Goal: Task Accomplishment & Management: Manage account settings

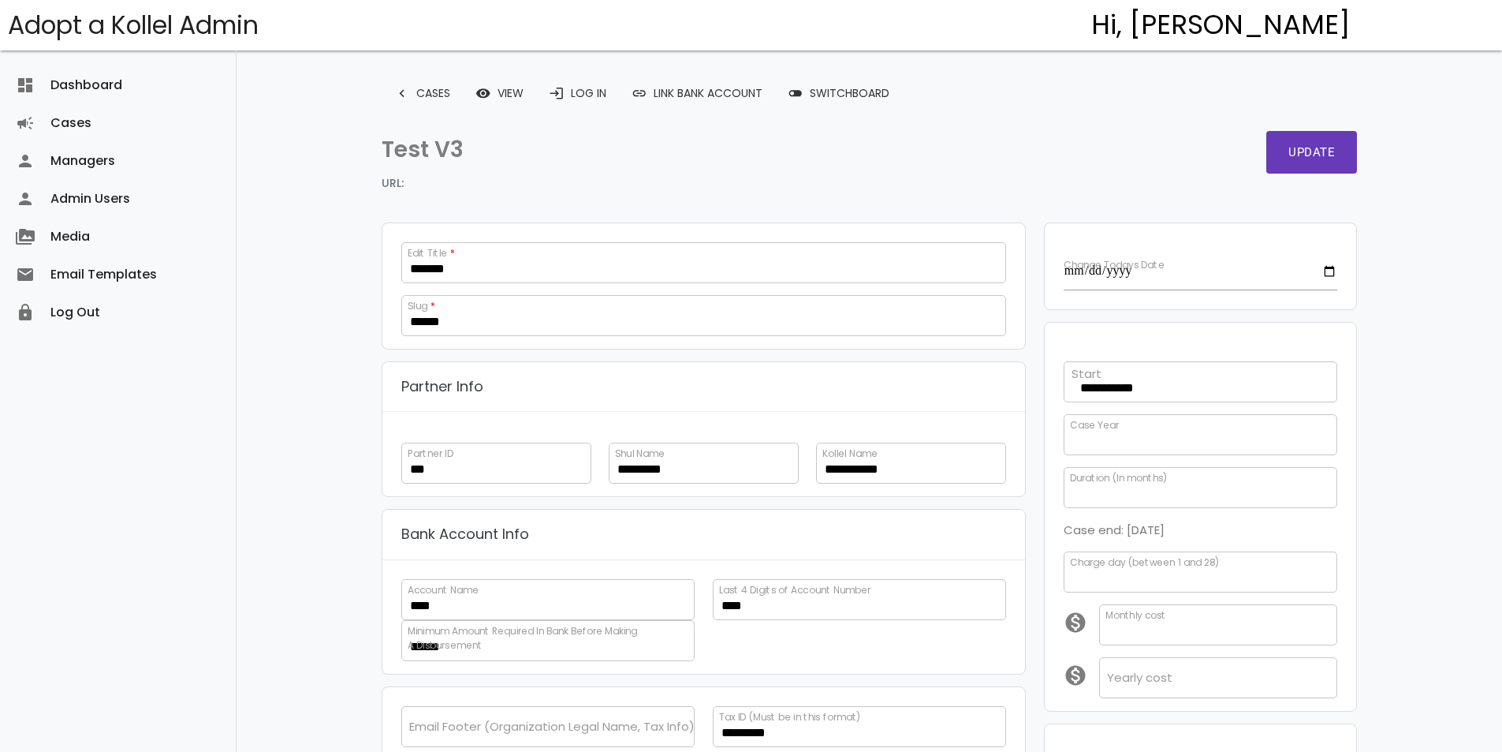
select select
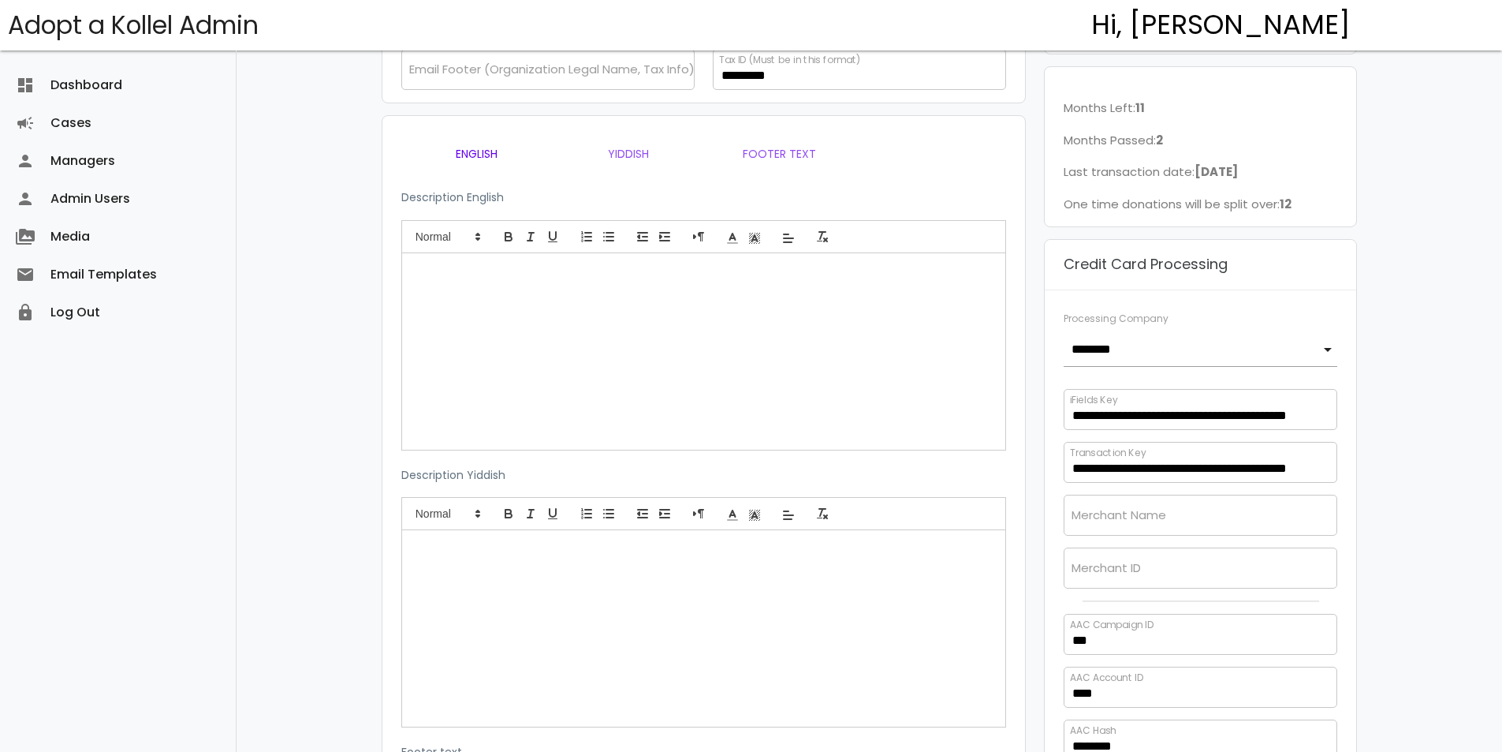
scroll to position [105, 0]
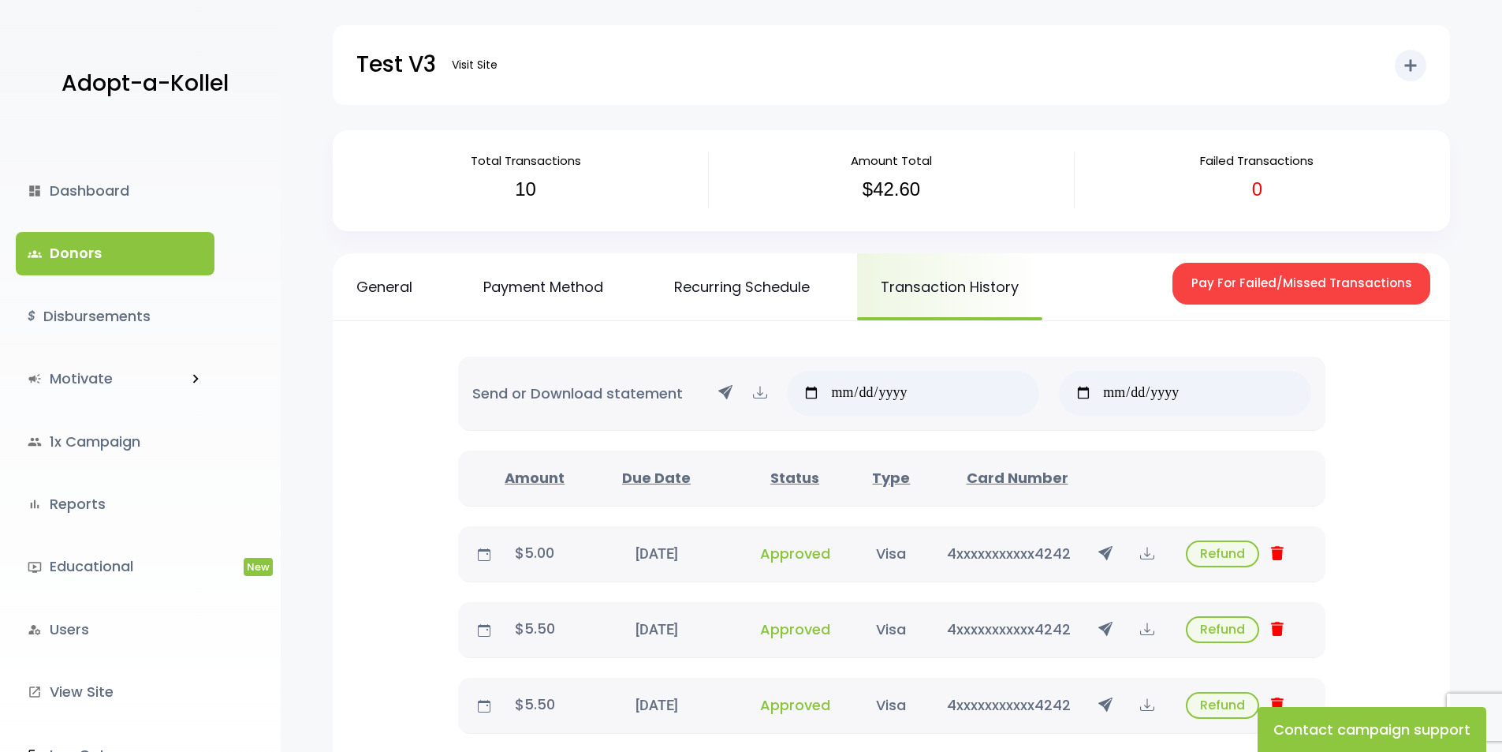
scroll to position [315, 0]
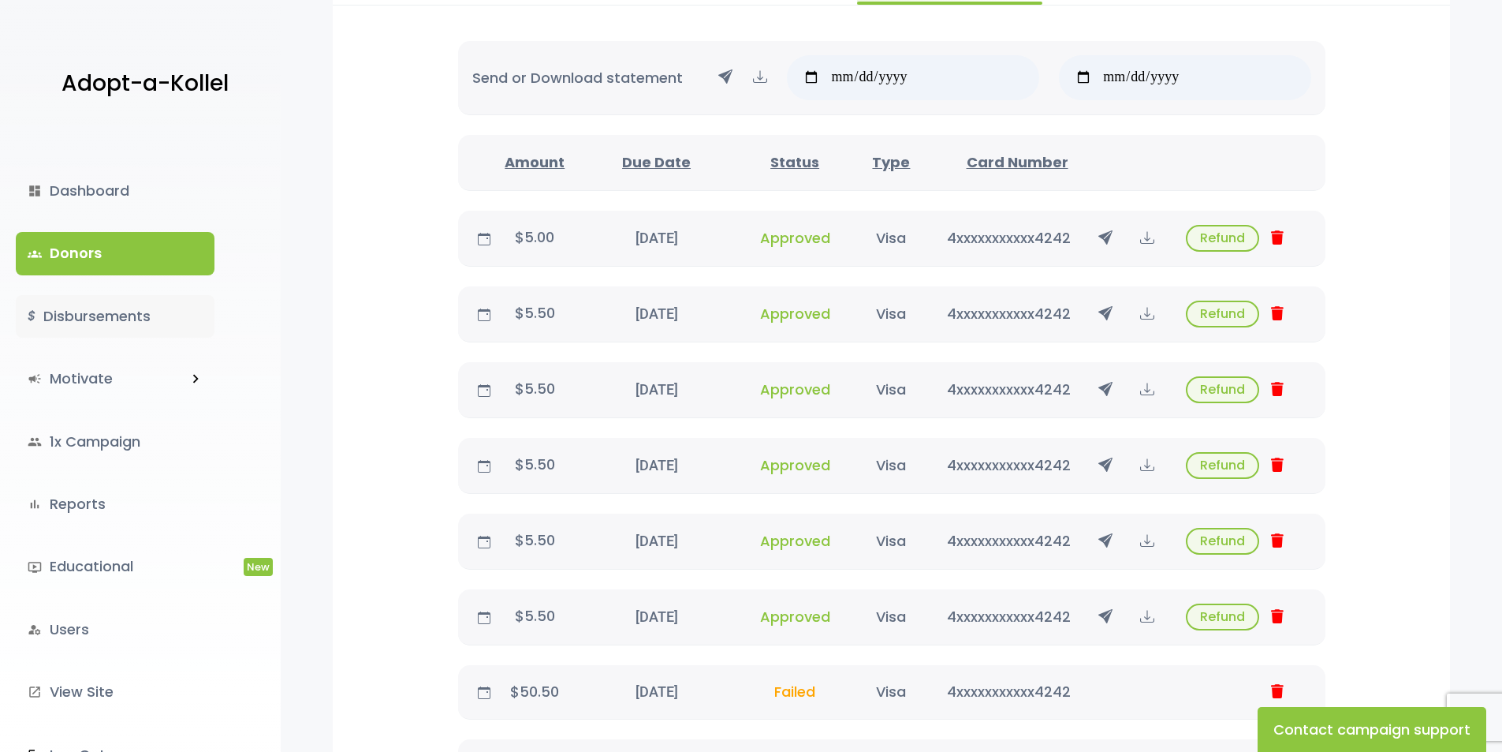
click at [109, 315] on link "$ Disbursements" at bounding box center [115, 316] width 199 height 43
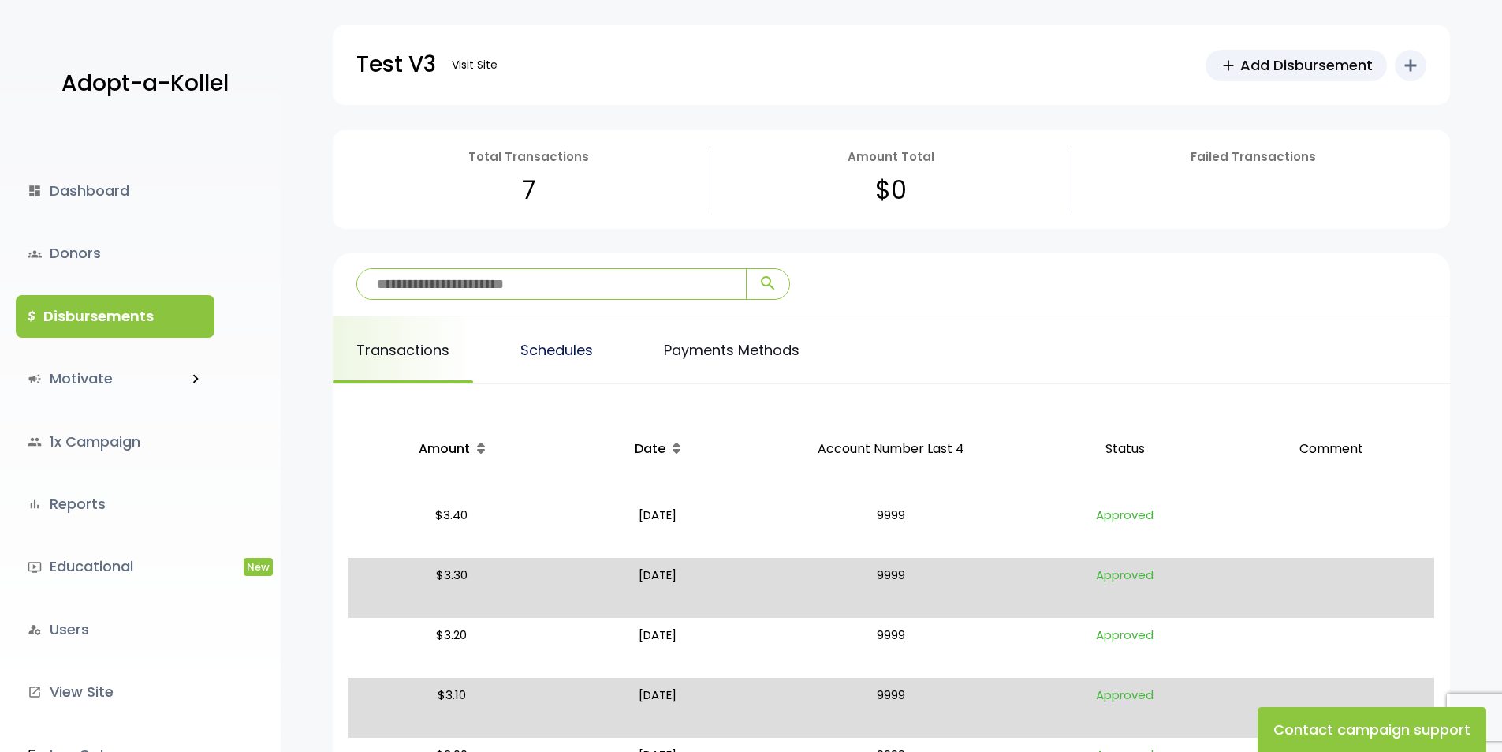
click at [568, 365] on link "Schedules" at bounding box center [557, 349] width 120 height 67
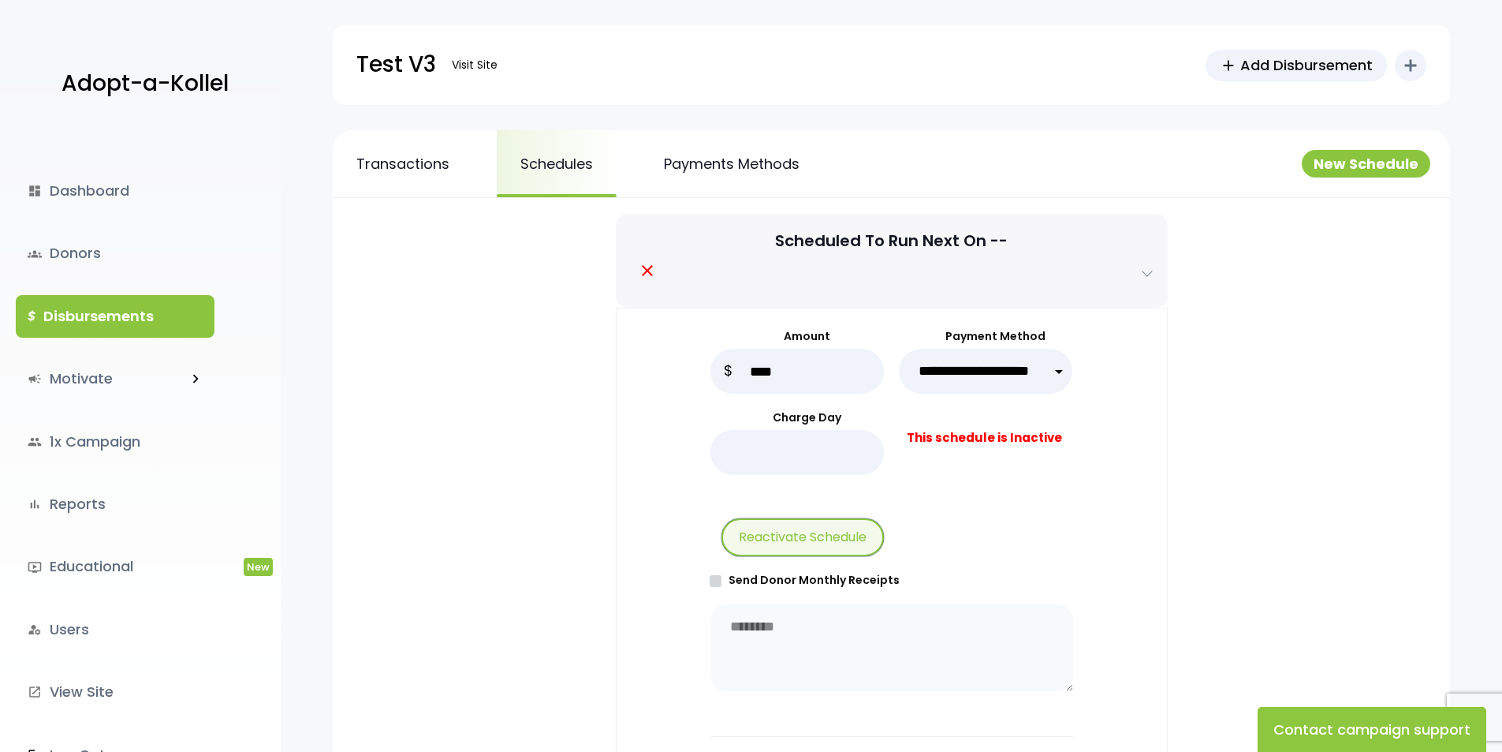
click at [866, 539] on button "Reactivate Schedule" at bounding box center [803, 537] width 162 height 38
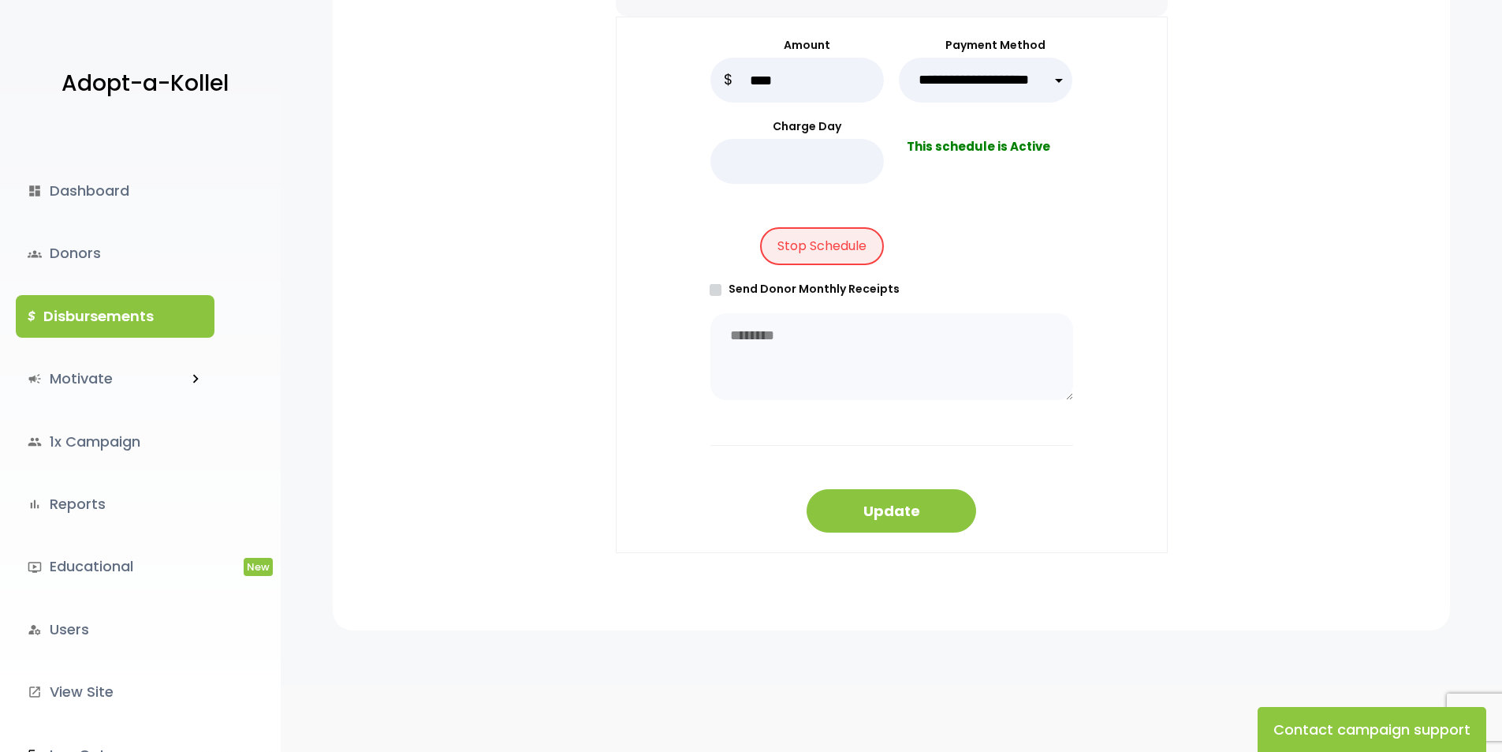
scroll to position [304, 0]
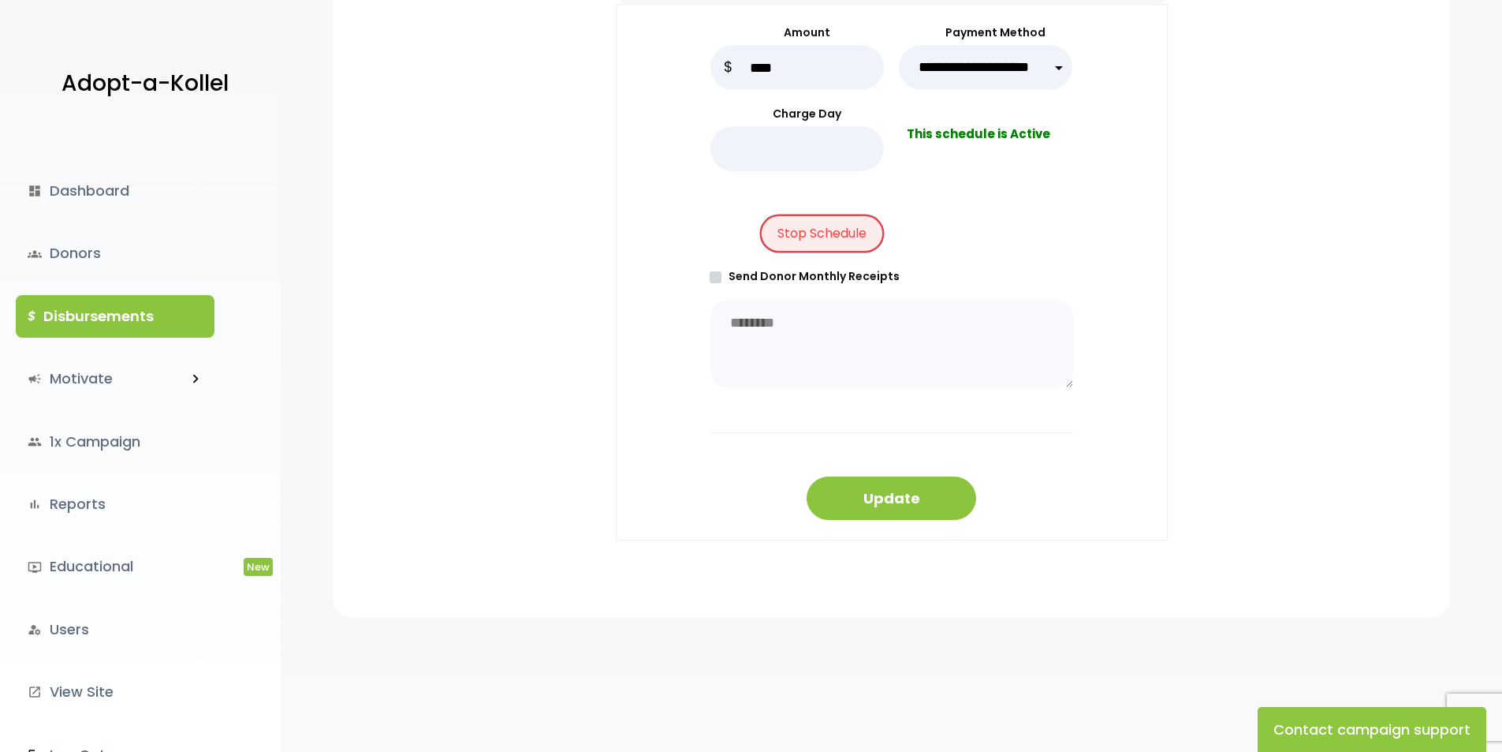
click at [828, 224] on button "Stop Schedule" at bounding box center [822, 234] width 124 height 38
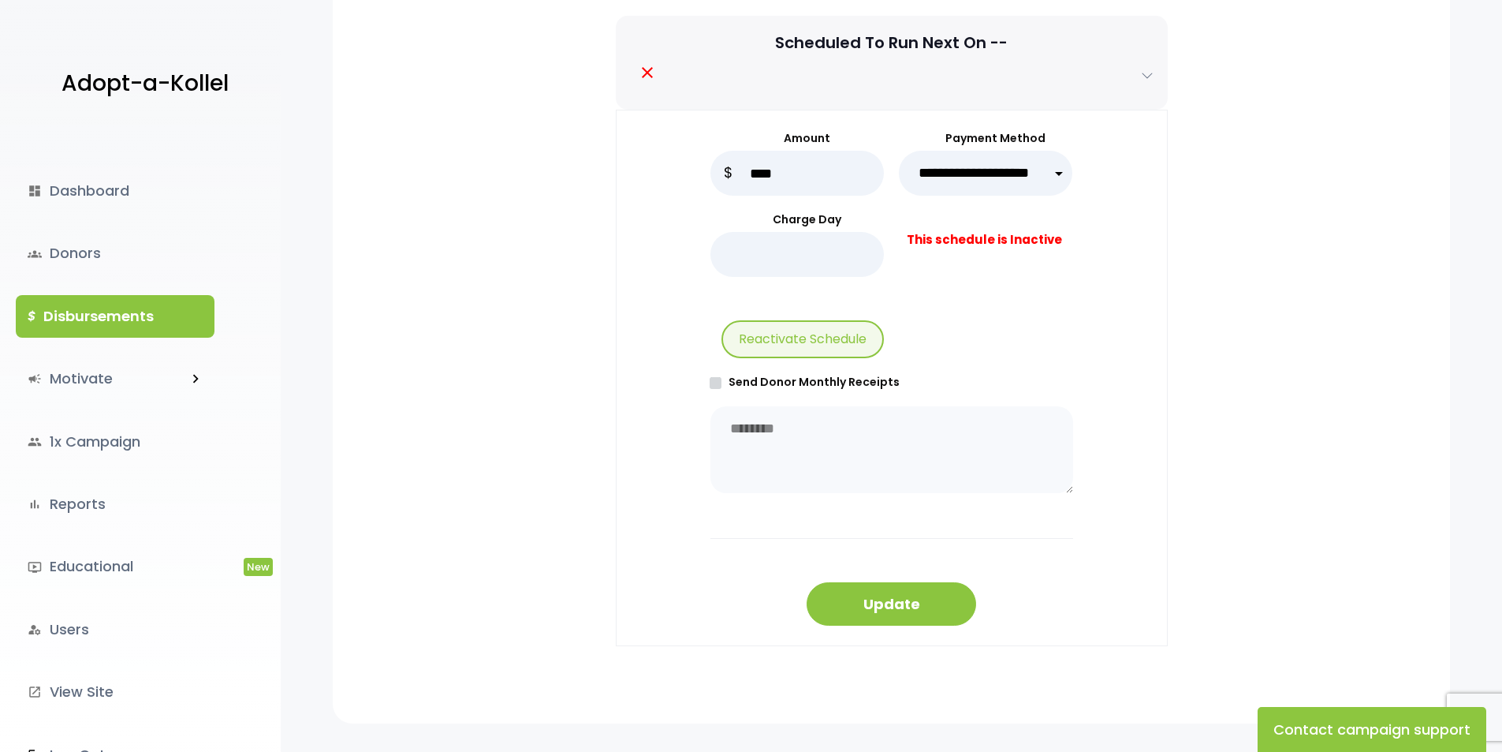
scroll to position [304, 0]
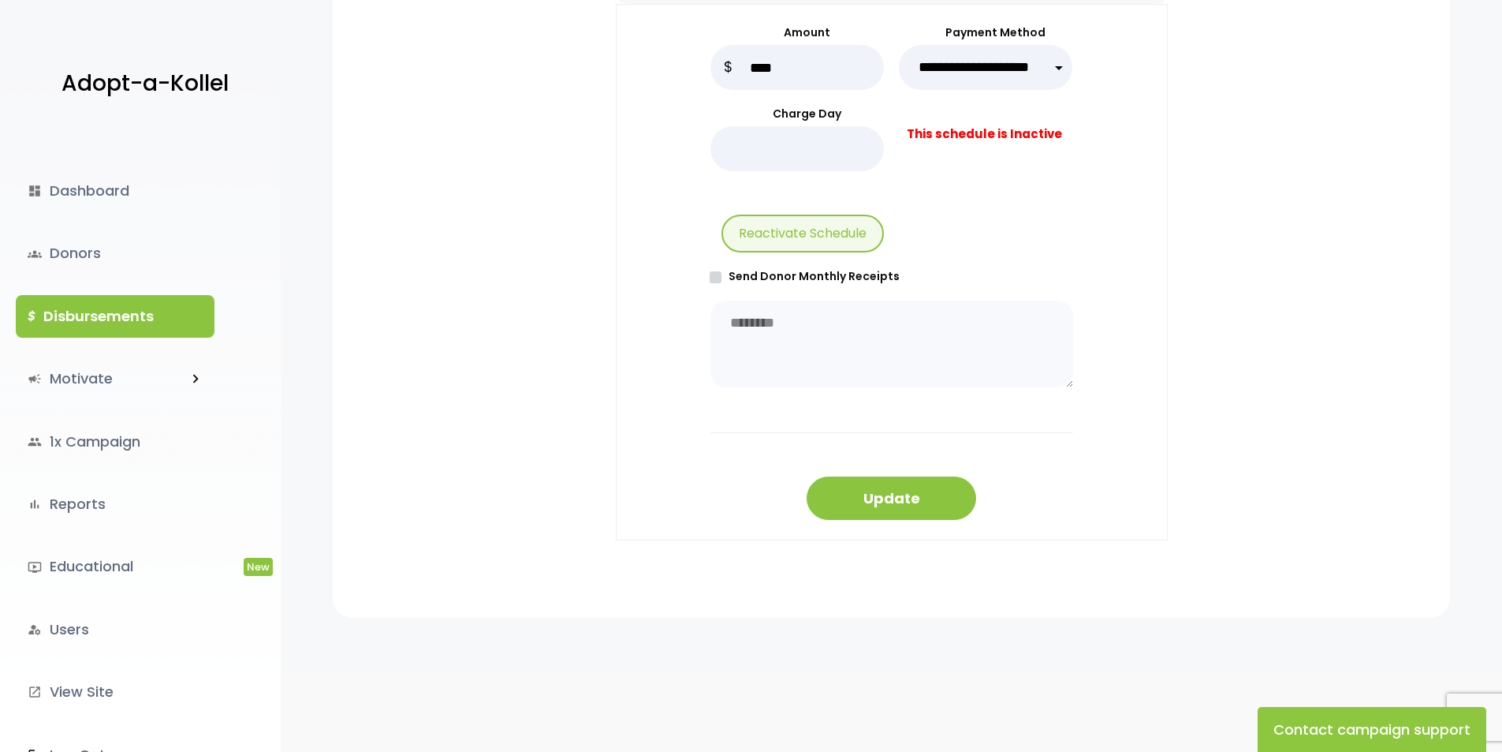
click at [125, 315] on link "$ Disbursements" at bounding box center [115, 316] width 199 height 43
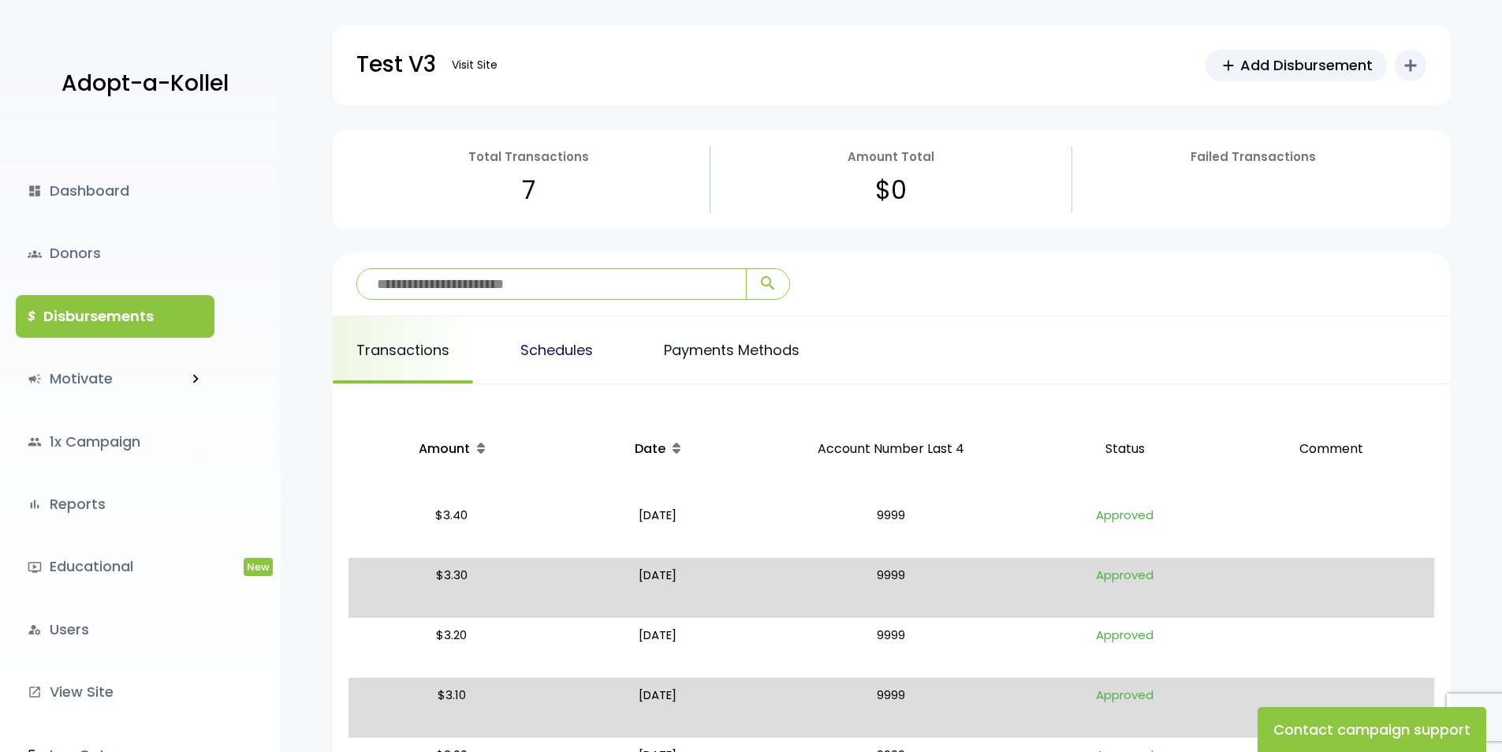
click at [534, 362] on link "Schedules" at bounding box center [557, 349] width 120 height 67
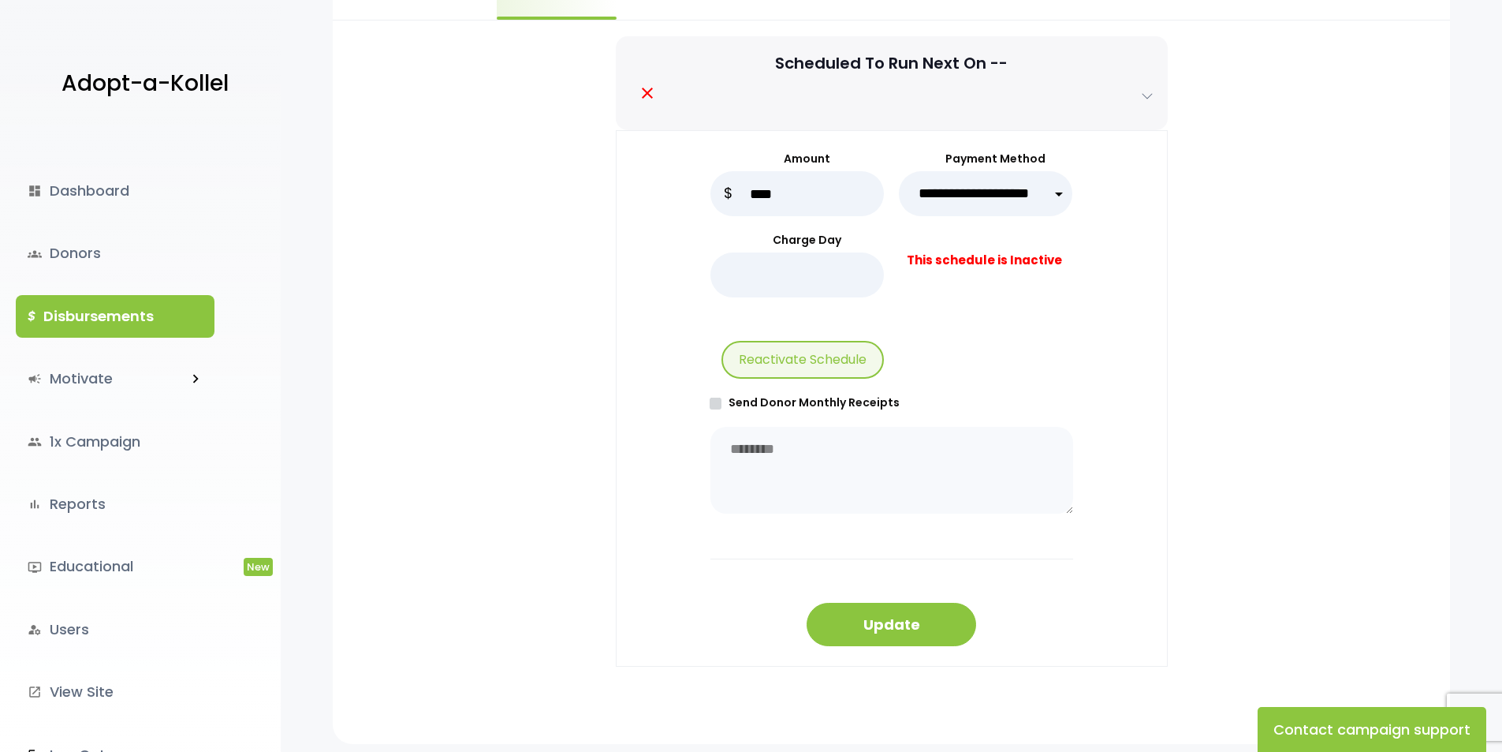
scroll to position [304, 0]
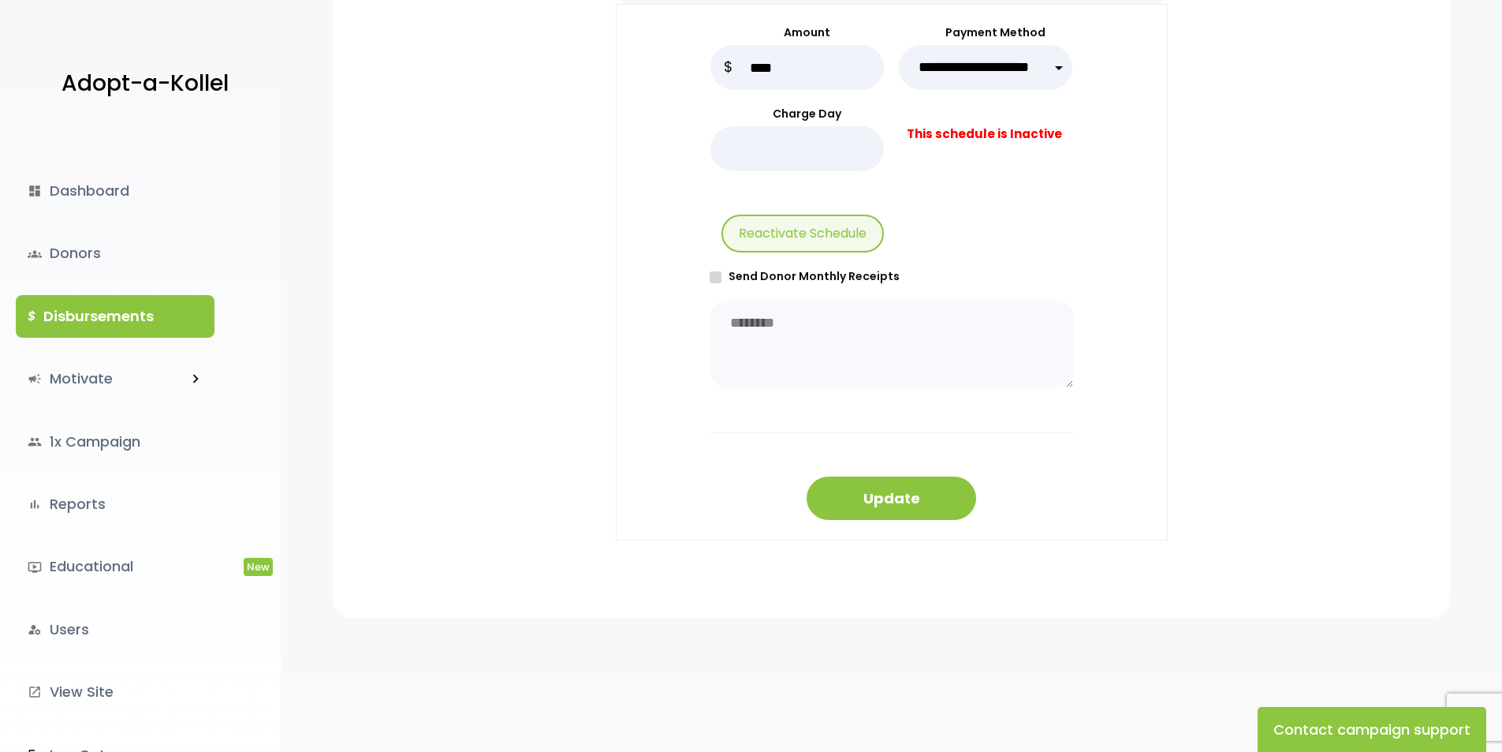
click at [159, 322] on link "$ Disbursements" at bounding box center [115, 316] width 199 height 43
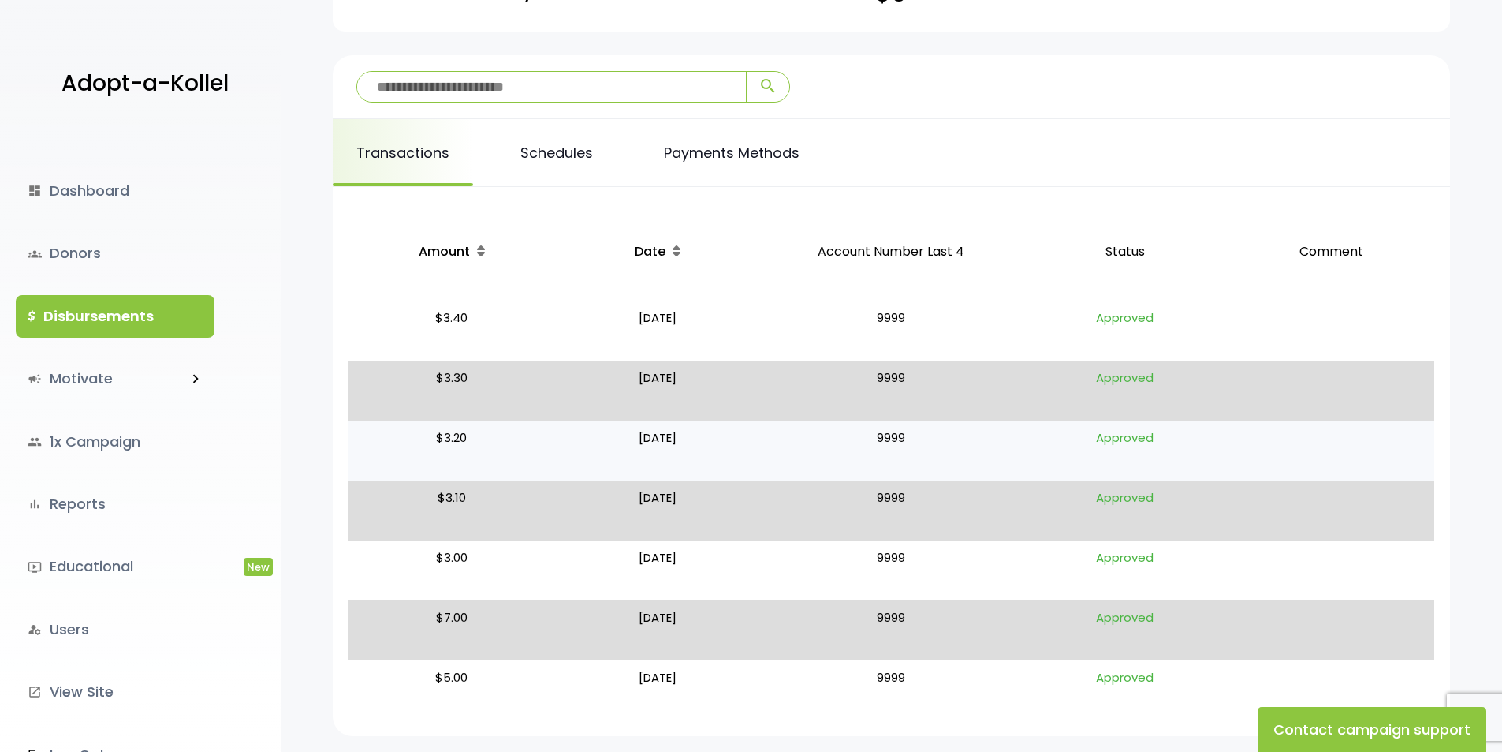
scroll to position [315, 0]
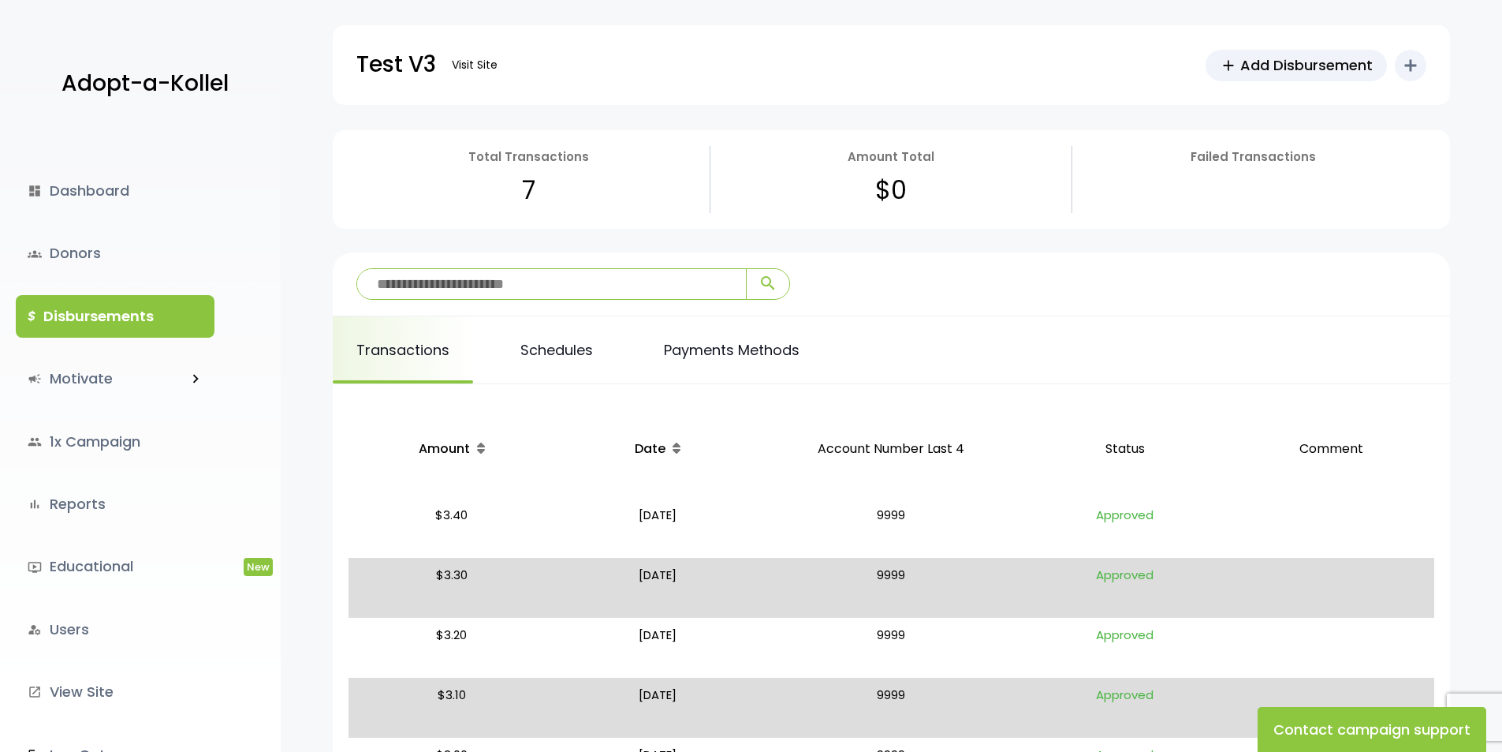
scroll to position [315, 0]
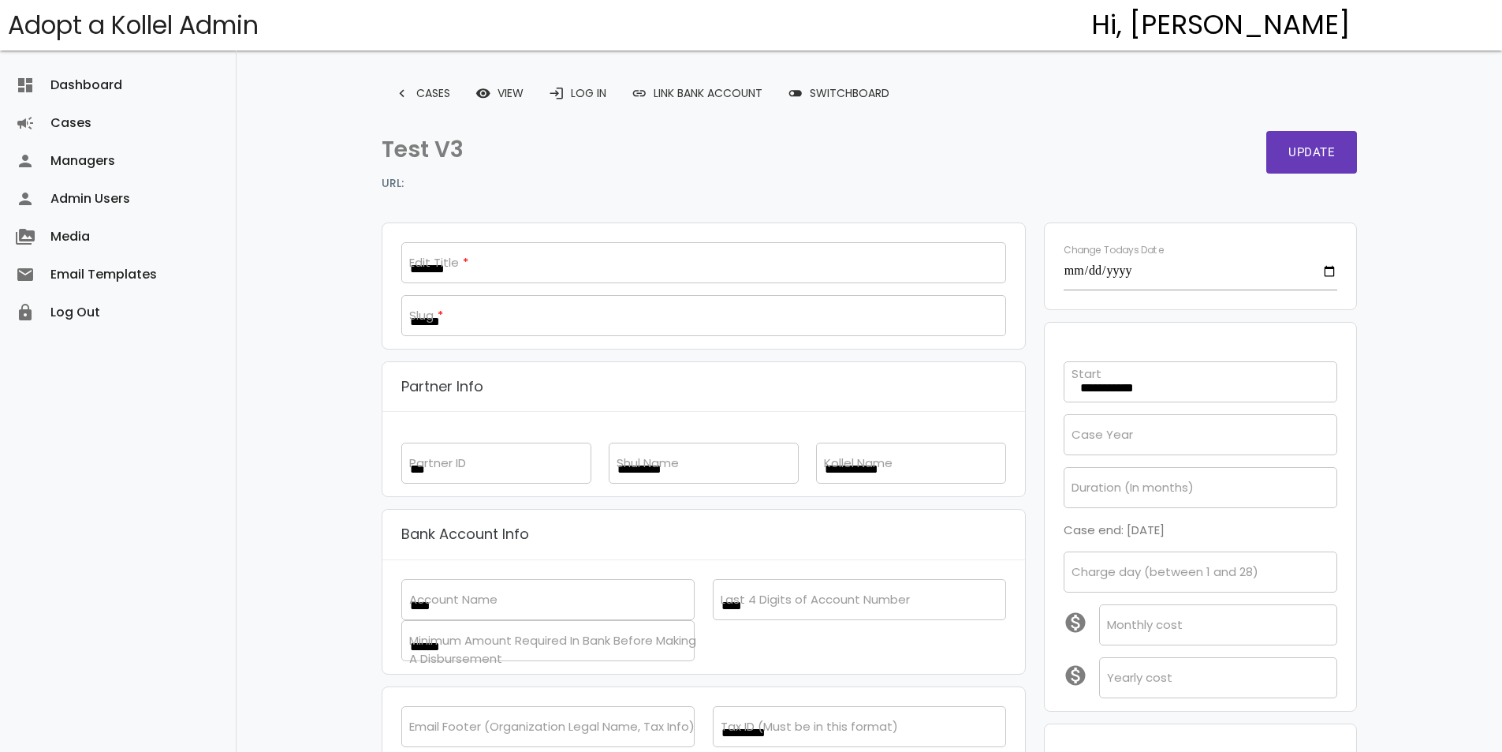
select select
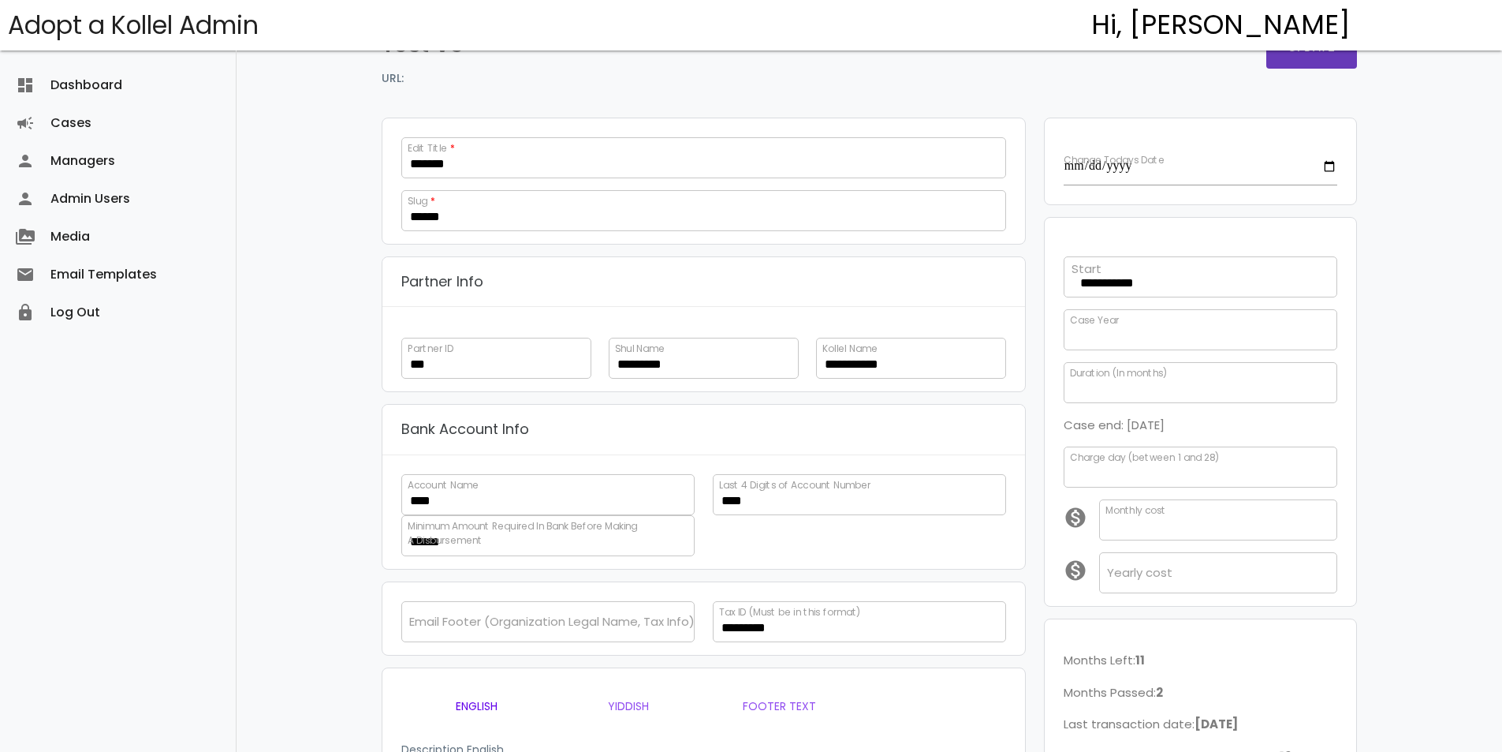
scroll to position [105, 0]
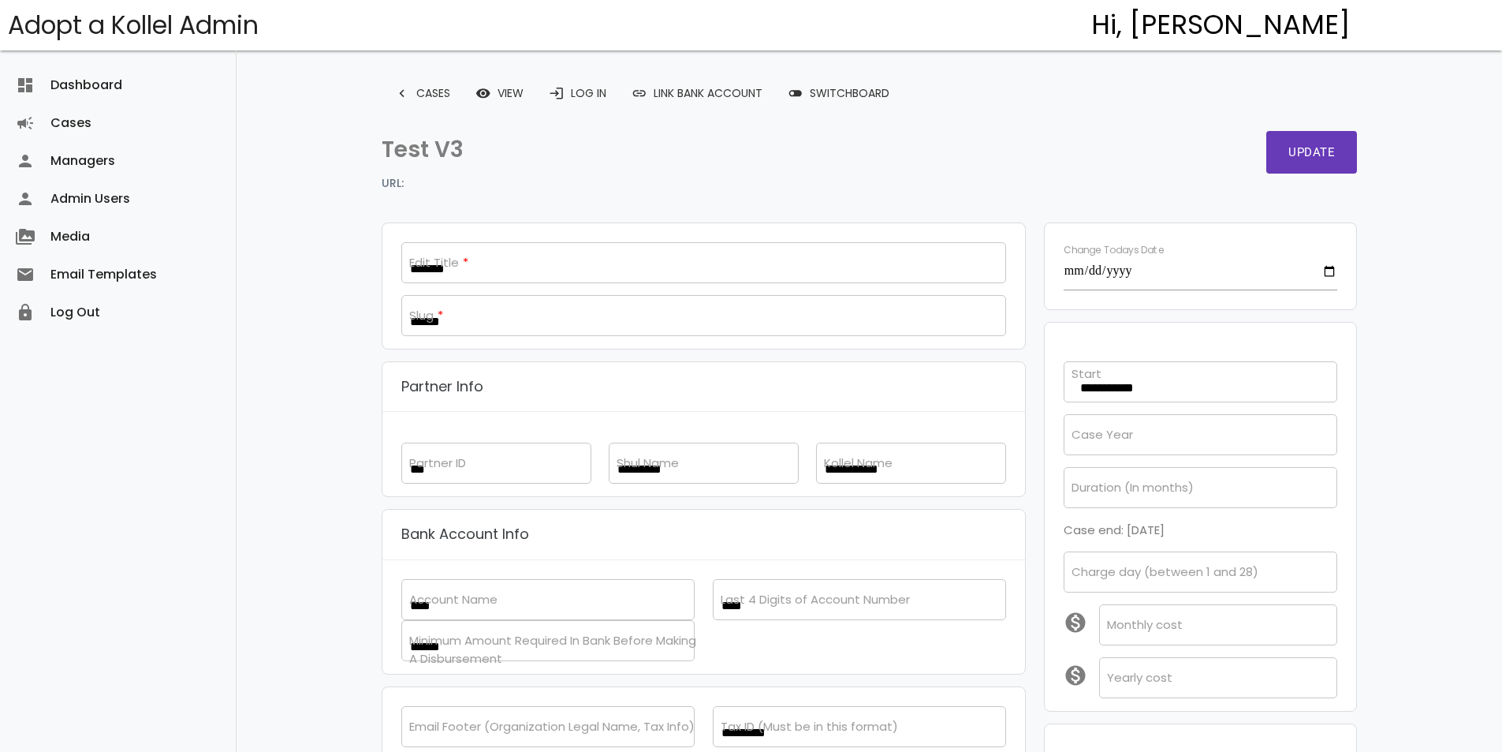
select select
